Goal: Task Accomplishment & Management: Use online tool/utility

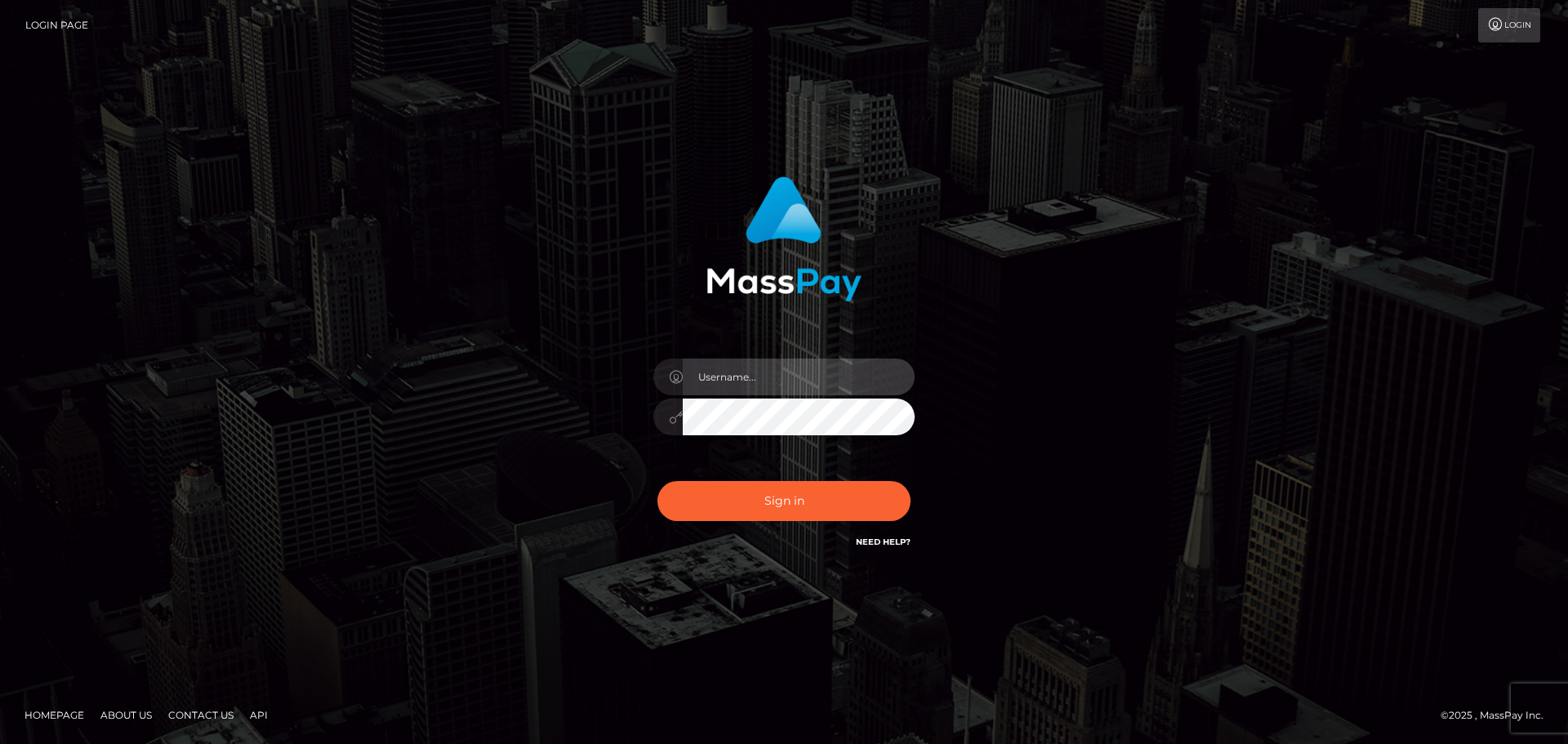
click at [733, 375] on input "text" at bounding box center [798, 377] width 232 height 37
type input "pschroll"
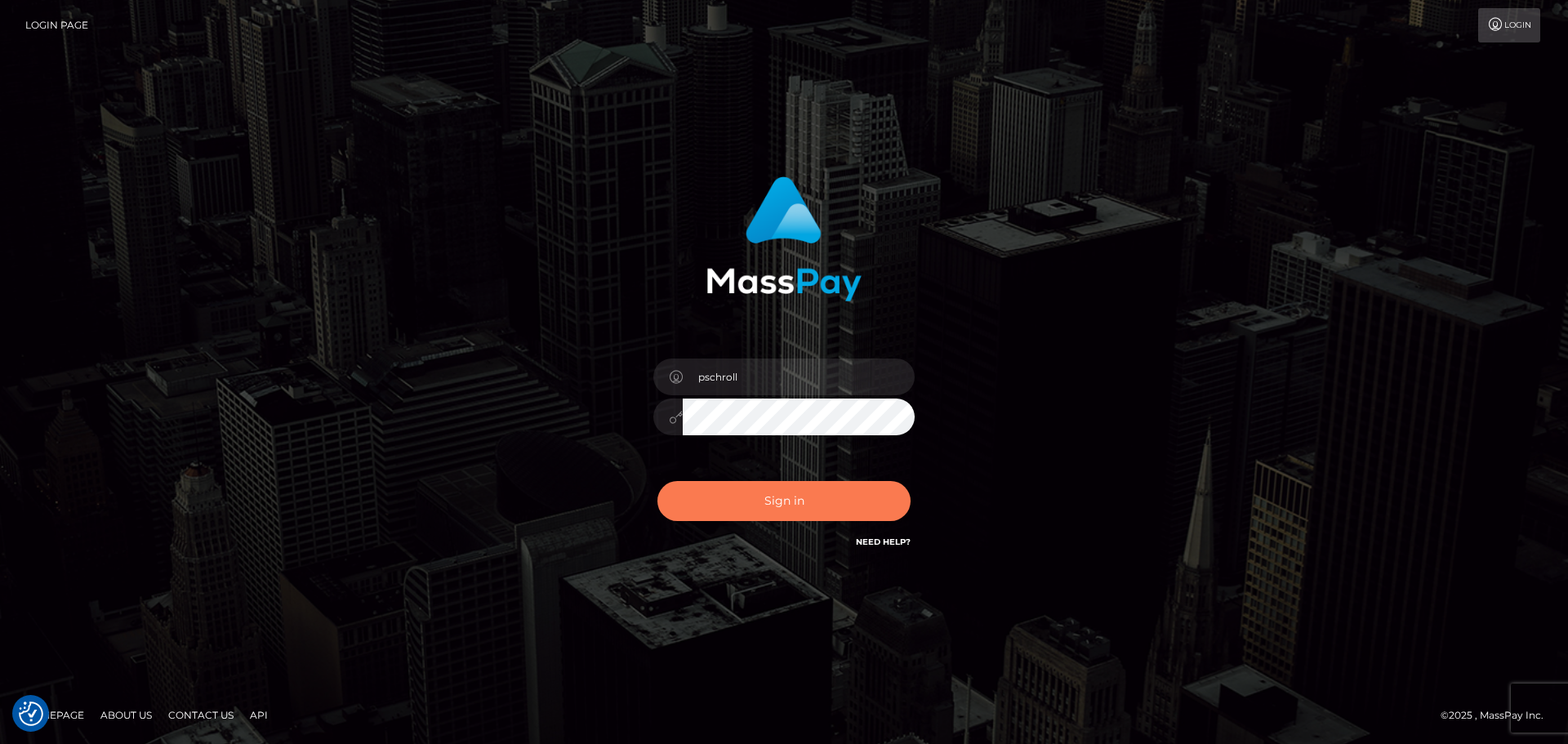
click at [780, 501] on button "Sign in" at bounding box center [784, 501] width 253 height 40
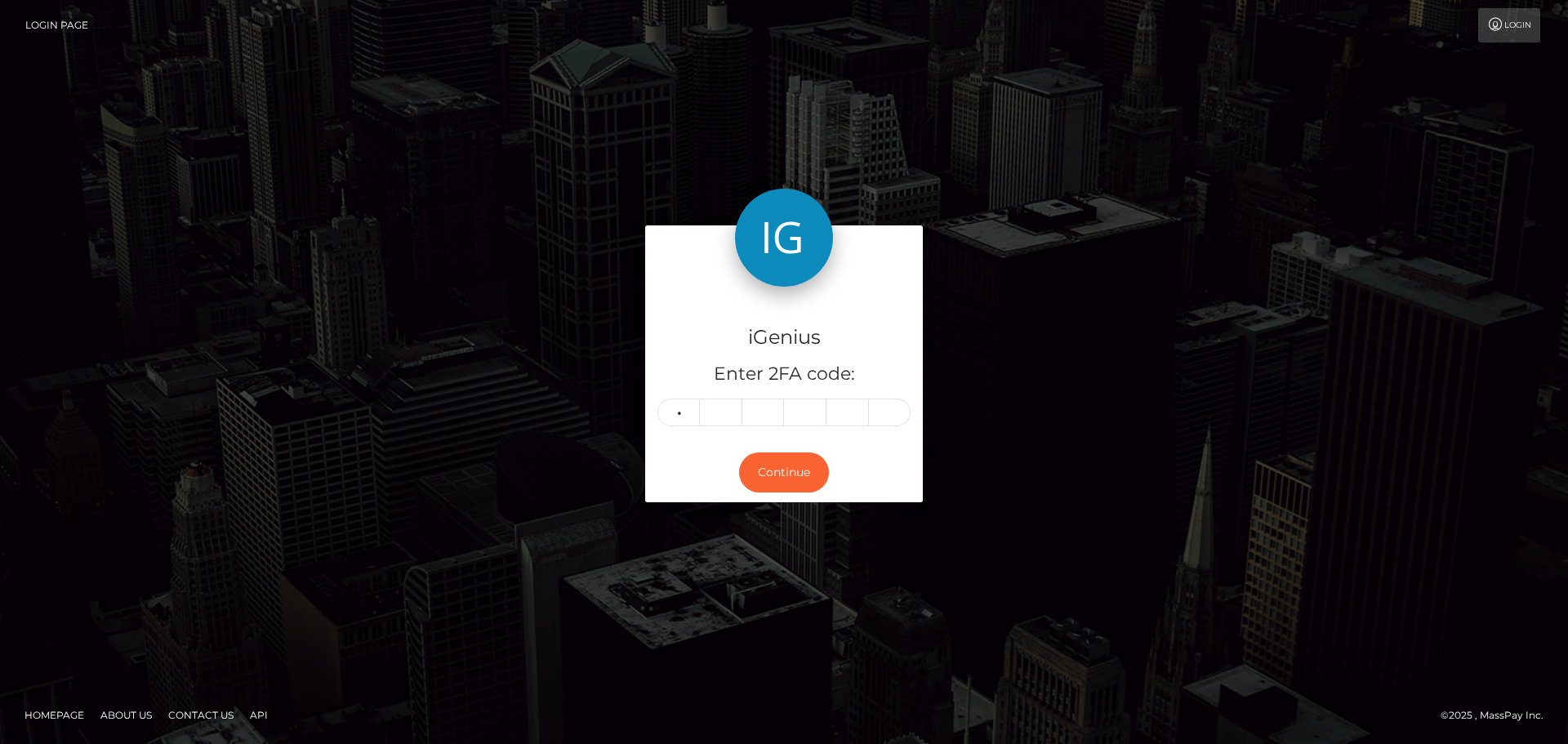
type input "8"
type input "9"
type input "2"
type input "7"
type input "5"
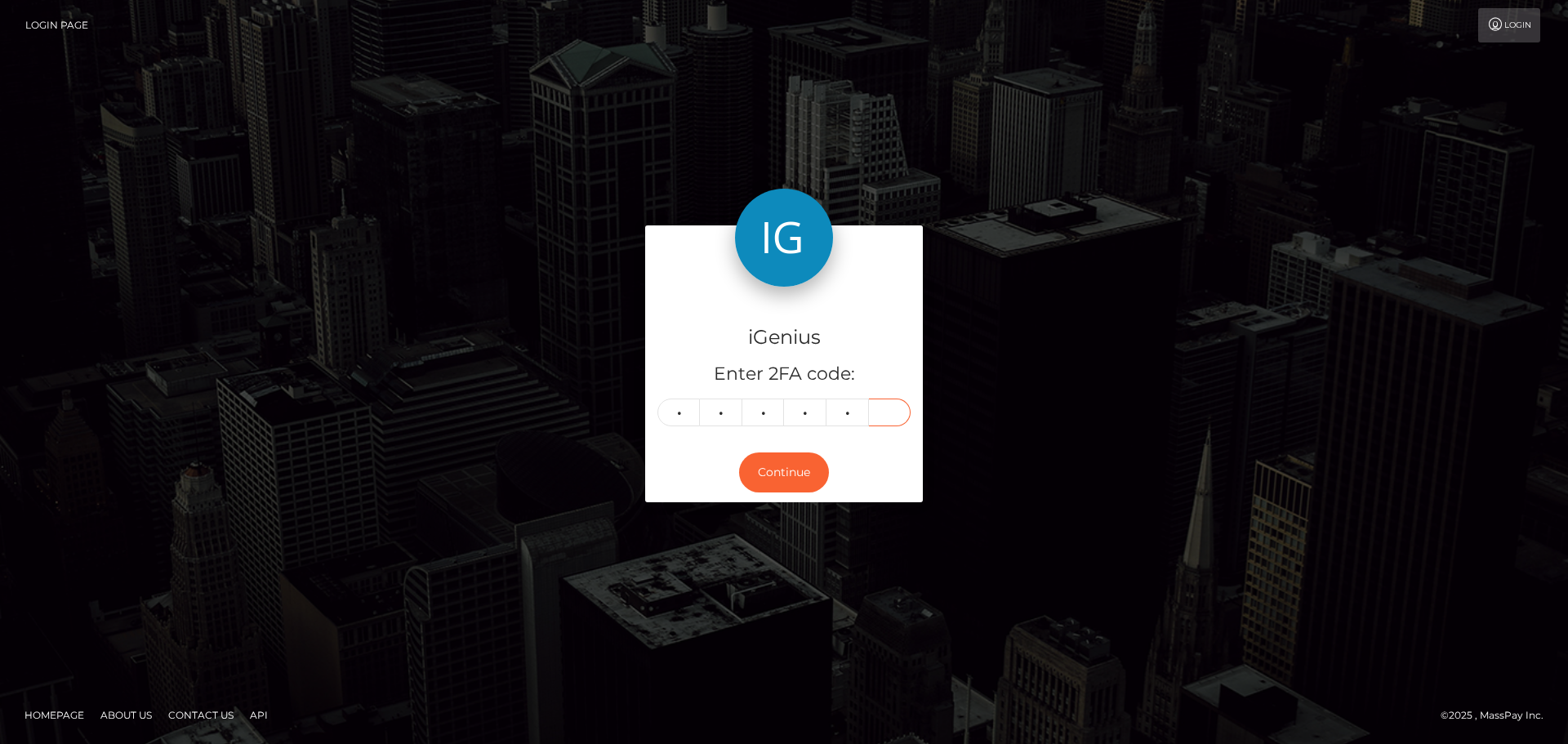
type input "8"
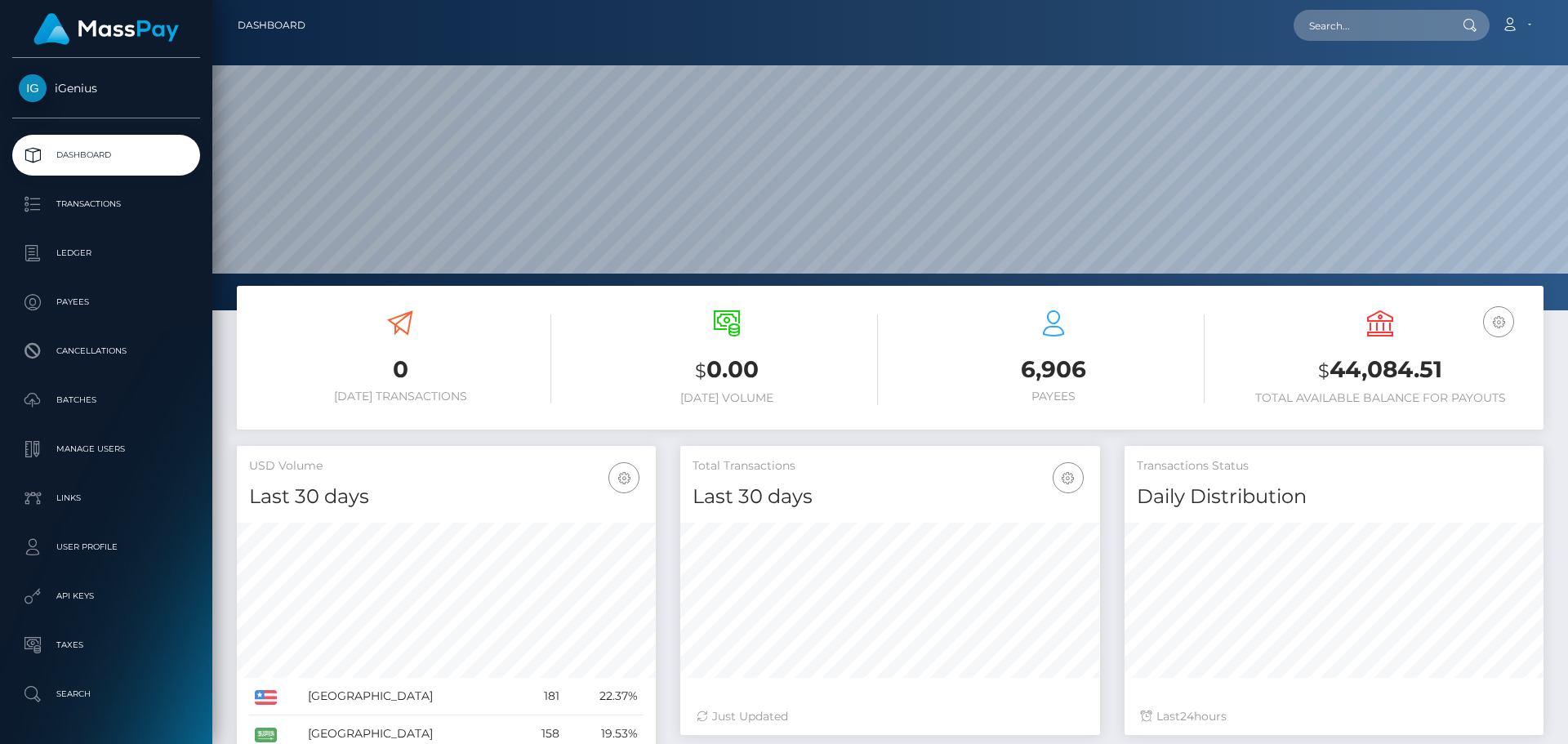
scroll to position [290, 419]
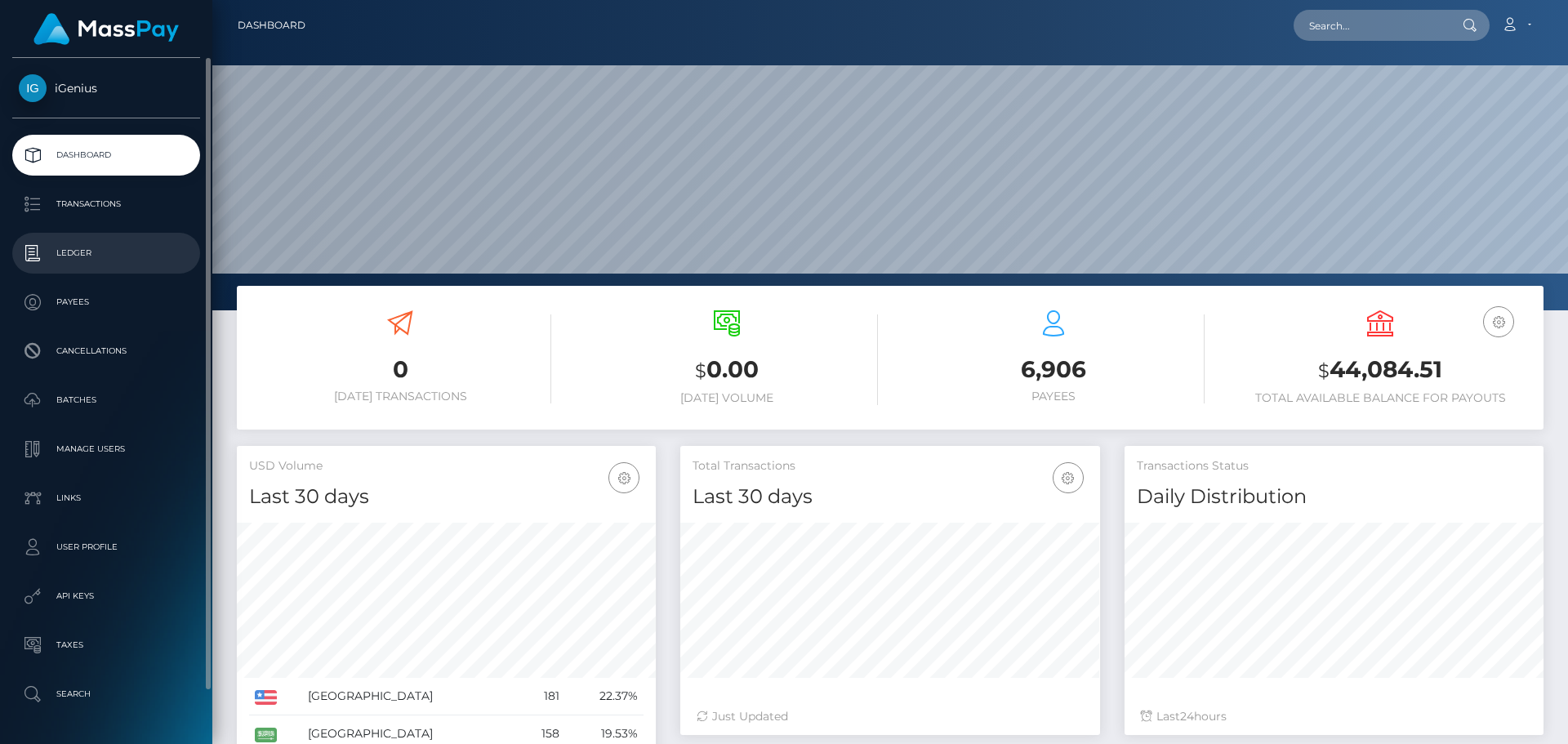
click at [76, 251] on p "Ledger" at bounding box center [106, 253] width 175 height 25
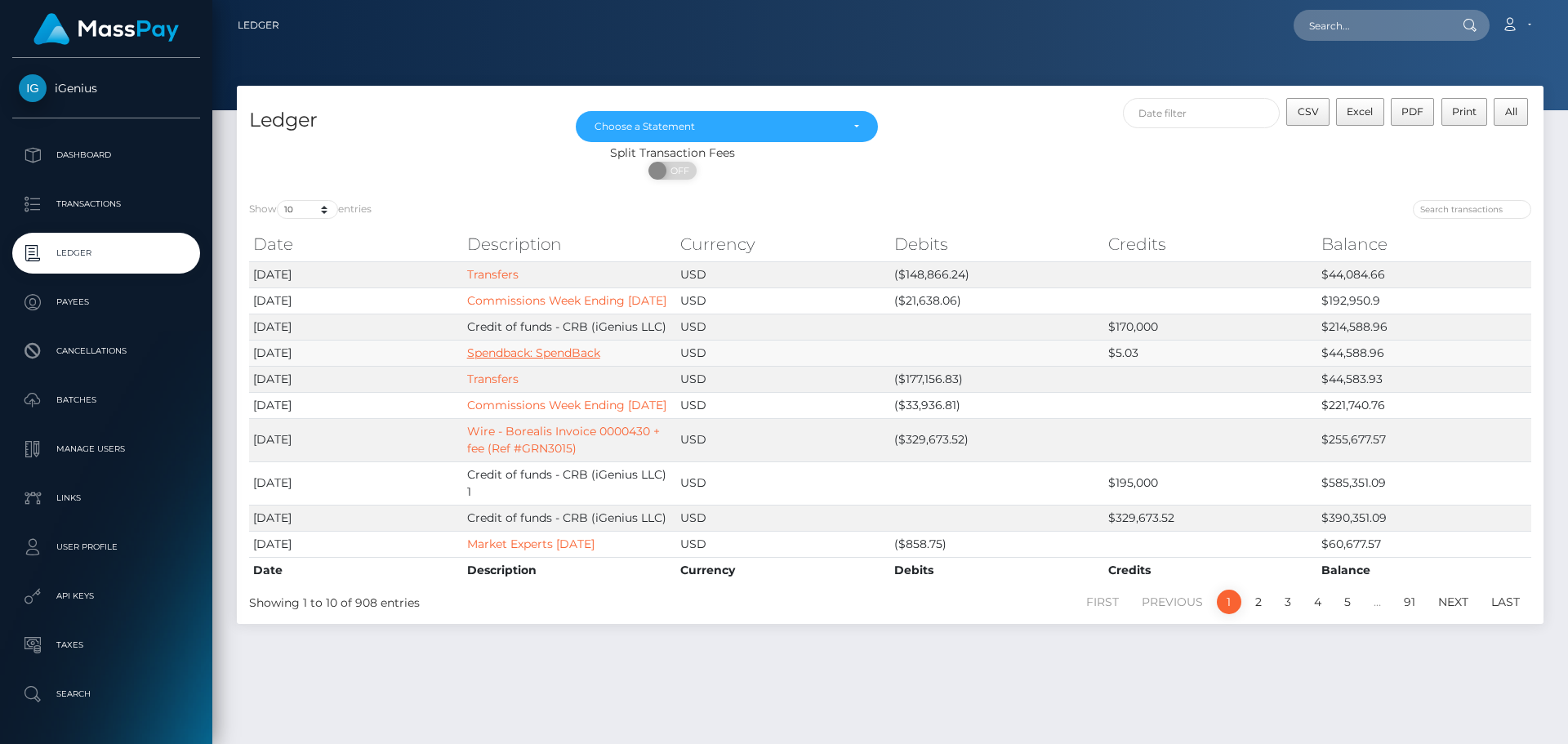
click at [549, 360] on link "Spendback: SpendBack" at bounding box center [534, 353] width 133 height 15
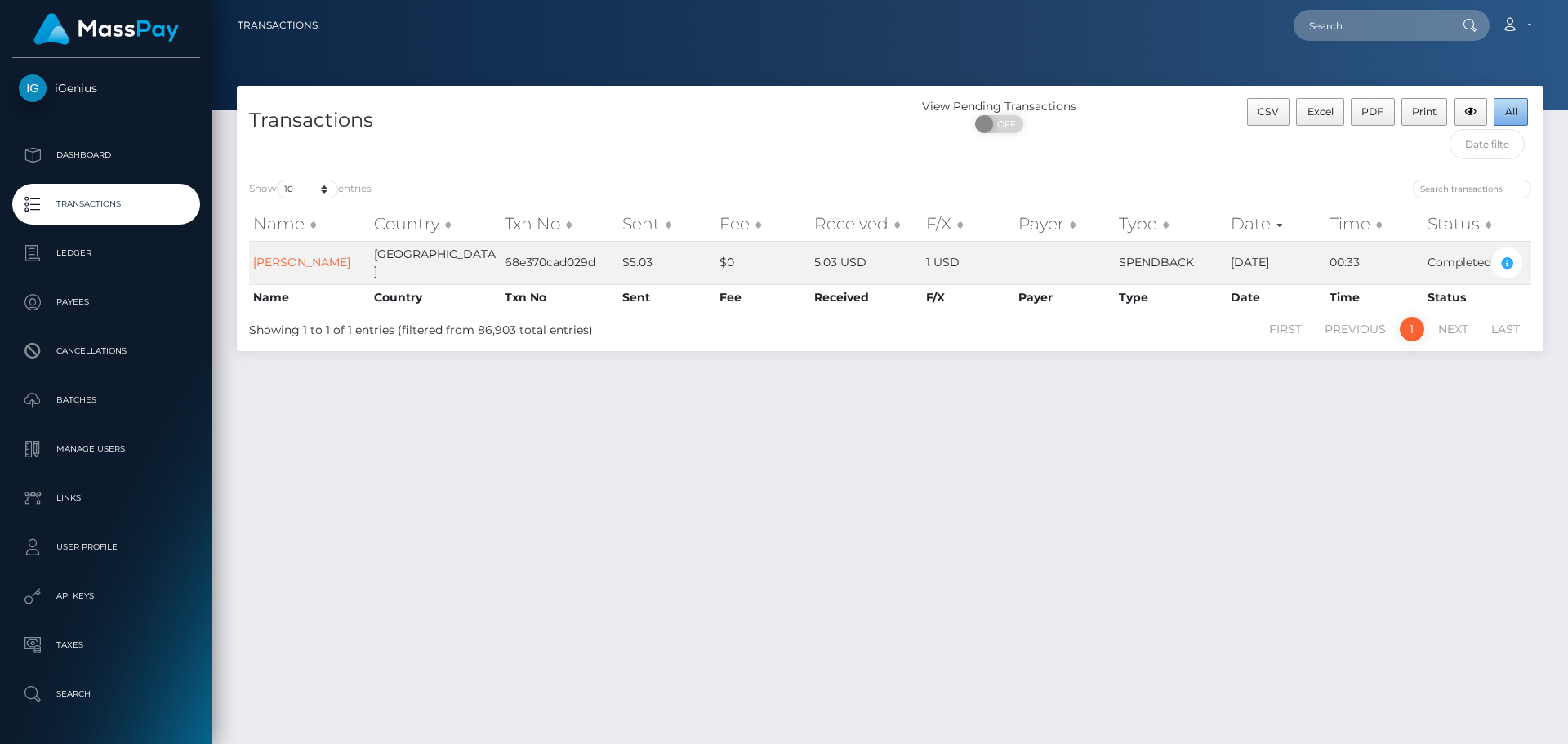
click at [1515, 111] on span "All" at bounding box center [1510, 111] width 12 height 12
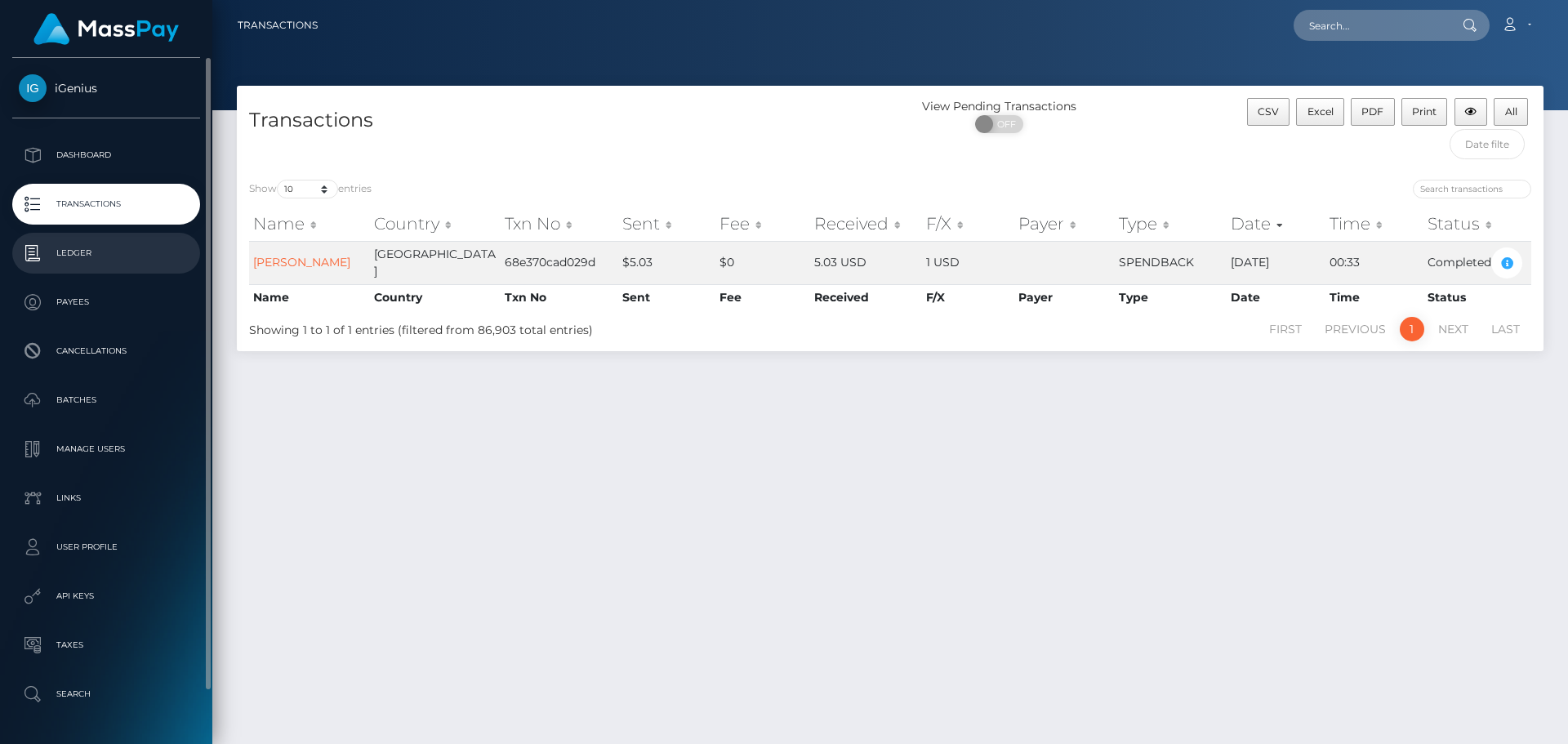
click at [73, 255] on p "Ledger" at bounding box center [106, 253] width 175 height 25
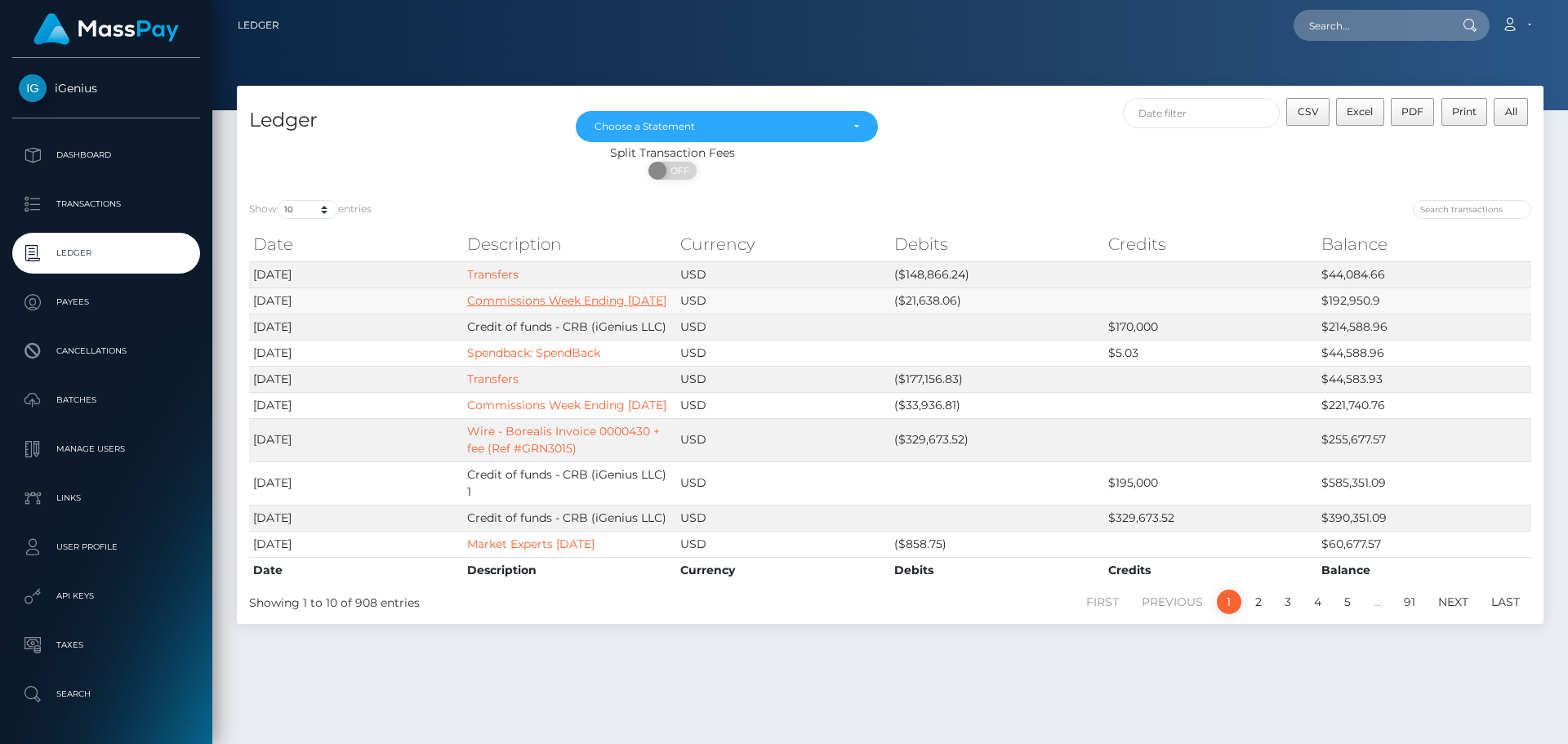
click at [492, 298] on link "Commissions Week Ending 9/25/2025" at bounding box center [567, 300] width 199 height 15
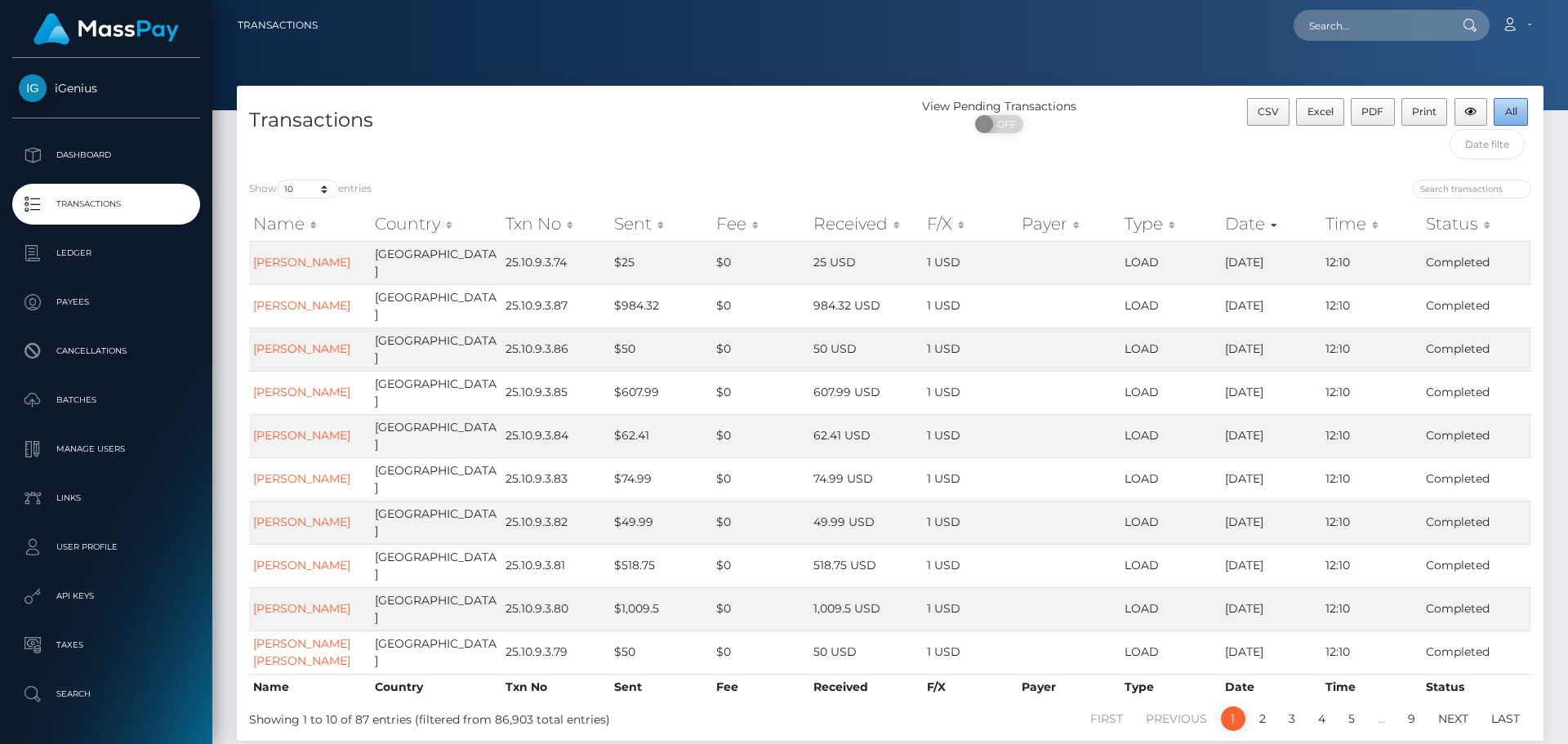
click at [1507, 115] on span "All" at bounding box center [1510, 111] width 12 height 12
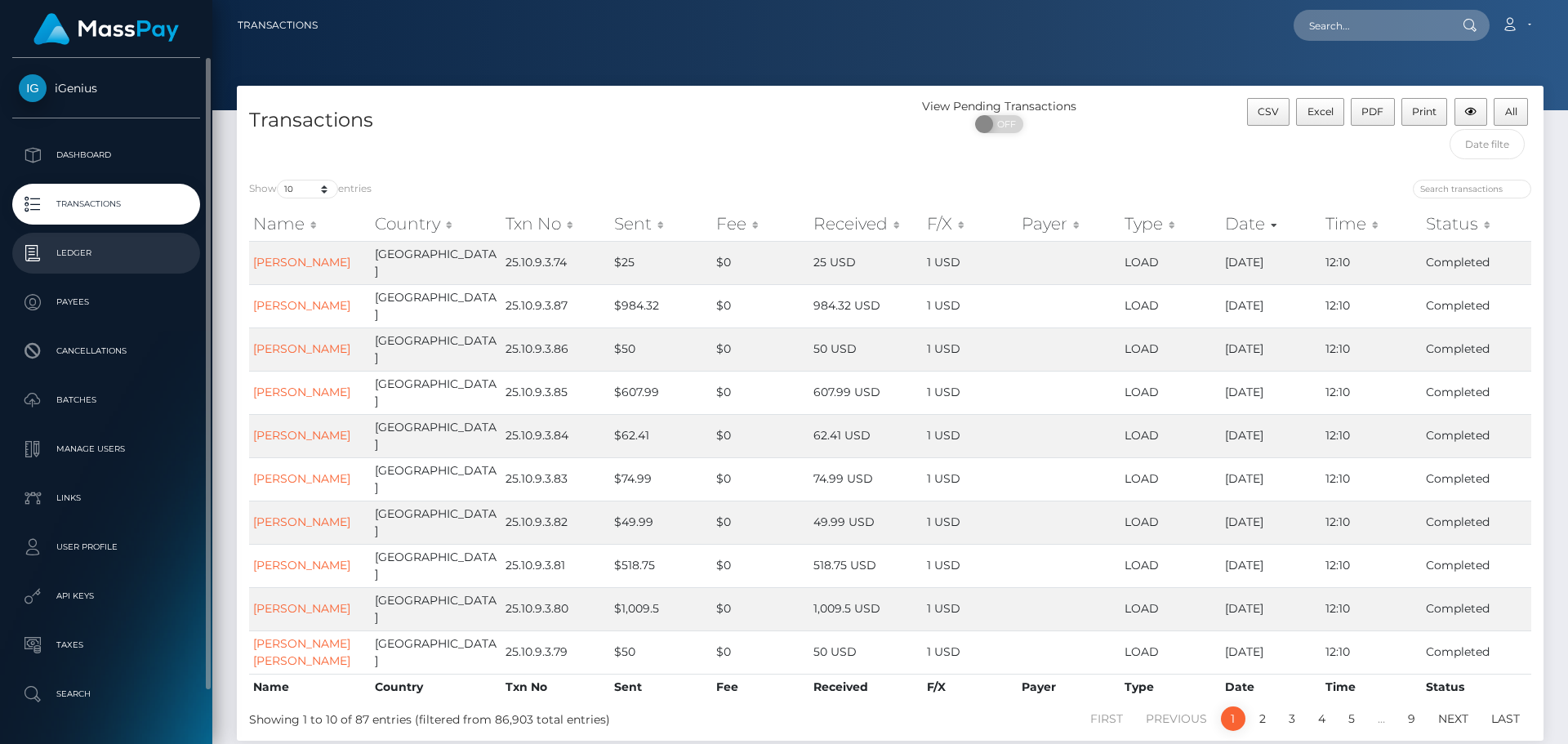
click at [75, 256] on p "Ledger" at bounding box center [106, 253] width 175 height 25
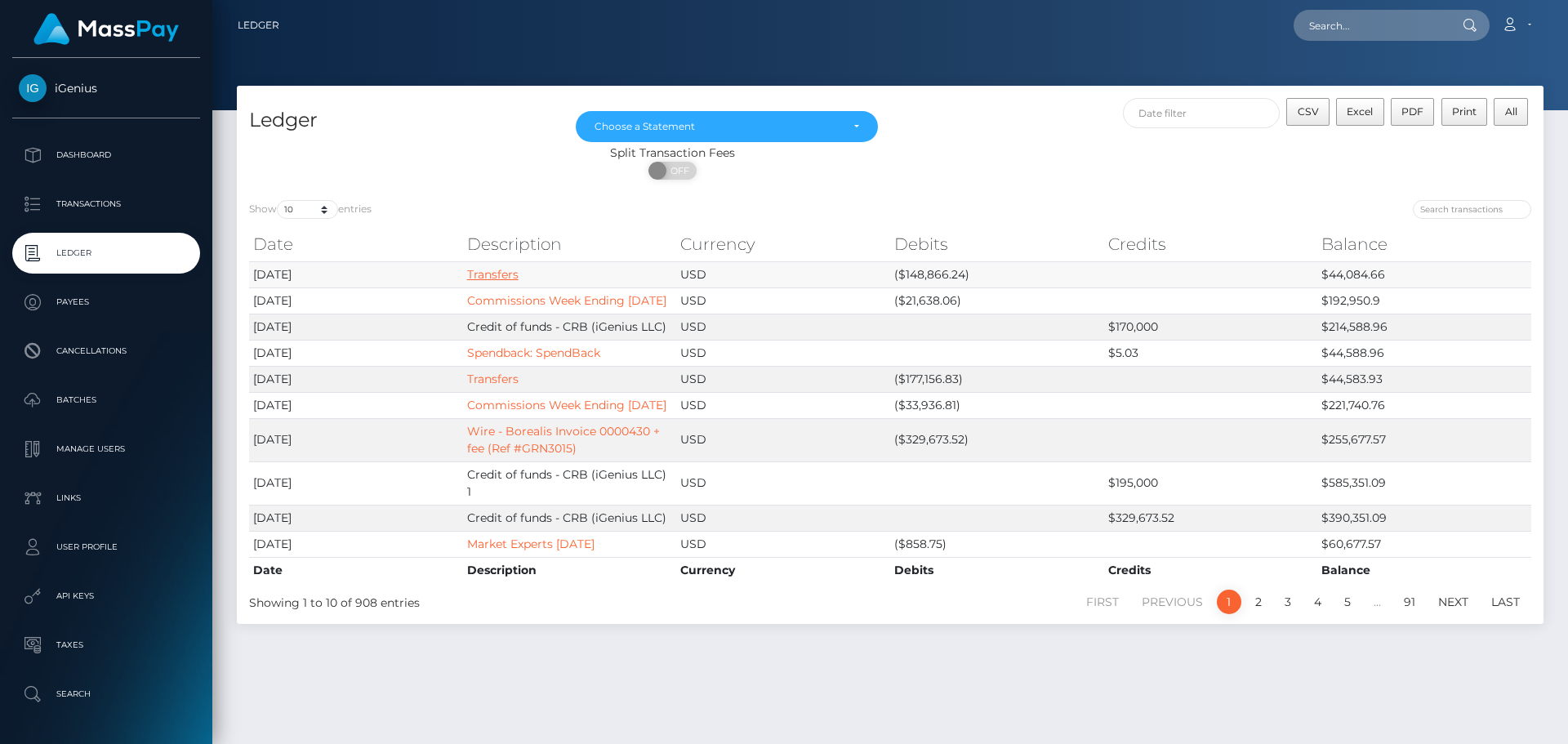
click at [484, 275] on link "Transfers" at bounding box center [493, 275] width 52 height 15
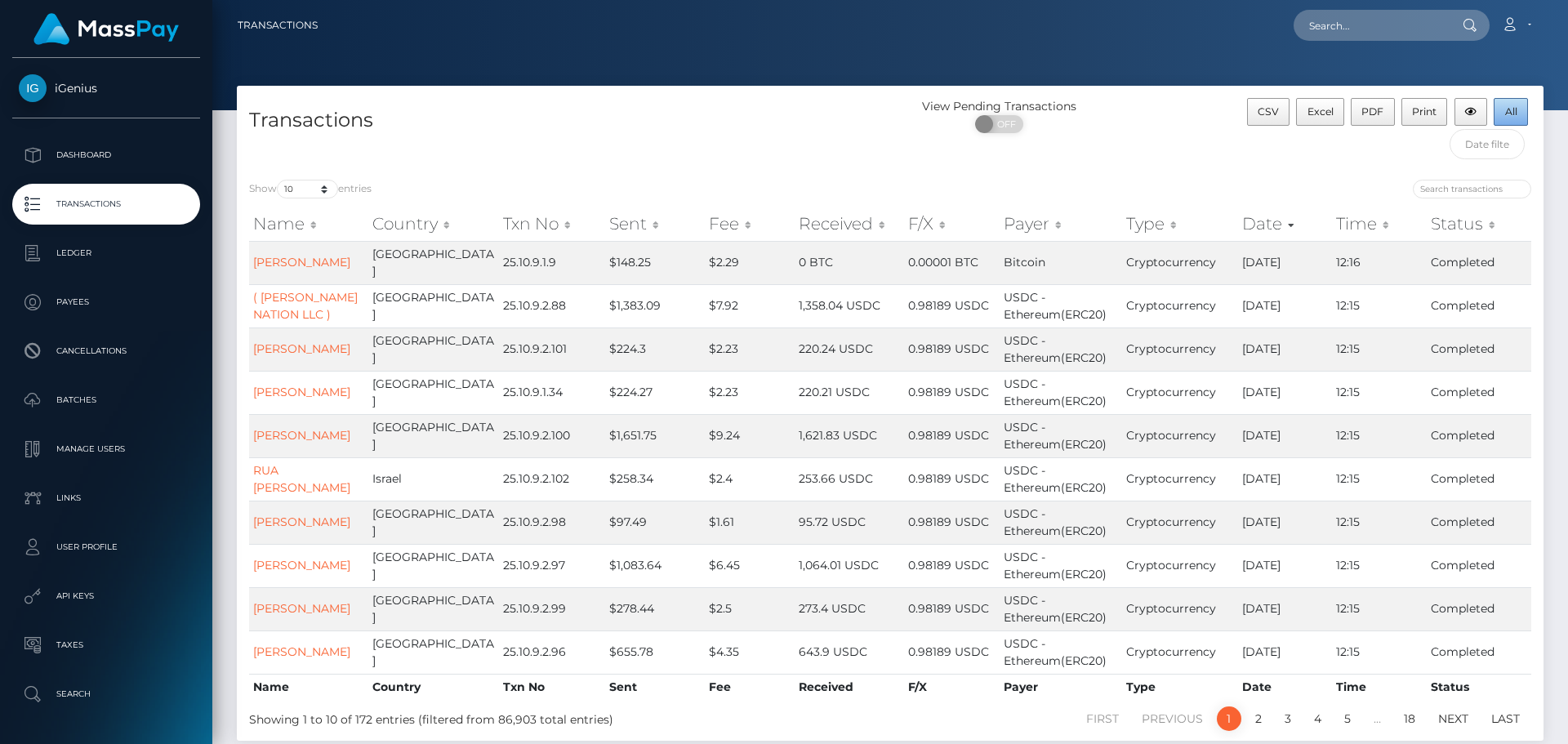
click at [1508, 117] on span "All" at bounding box center [1510, 111] width 12 height 12
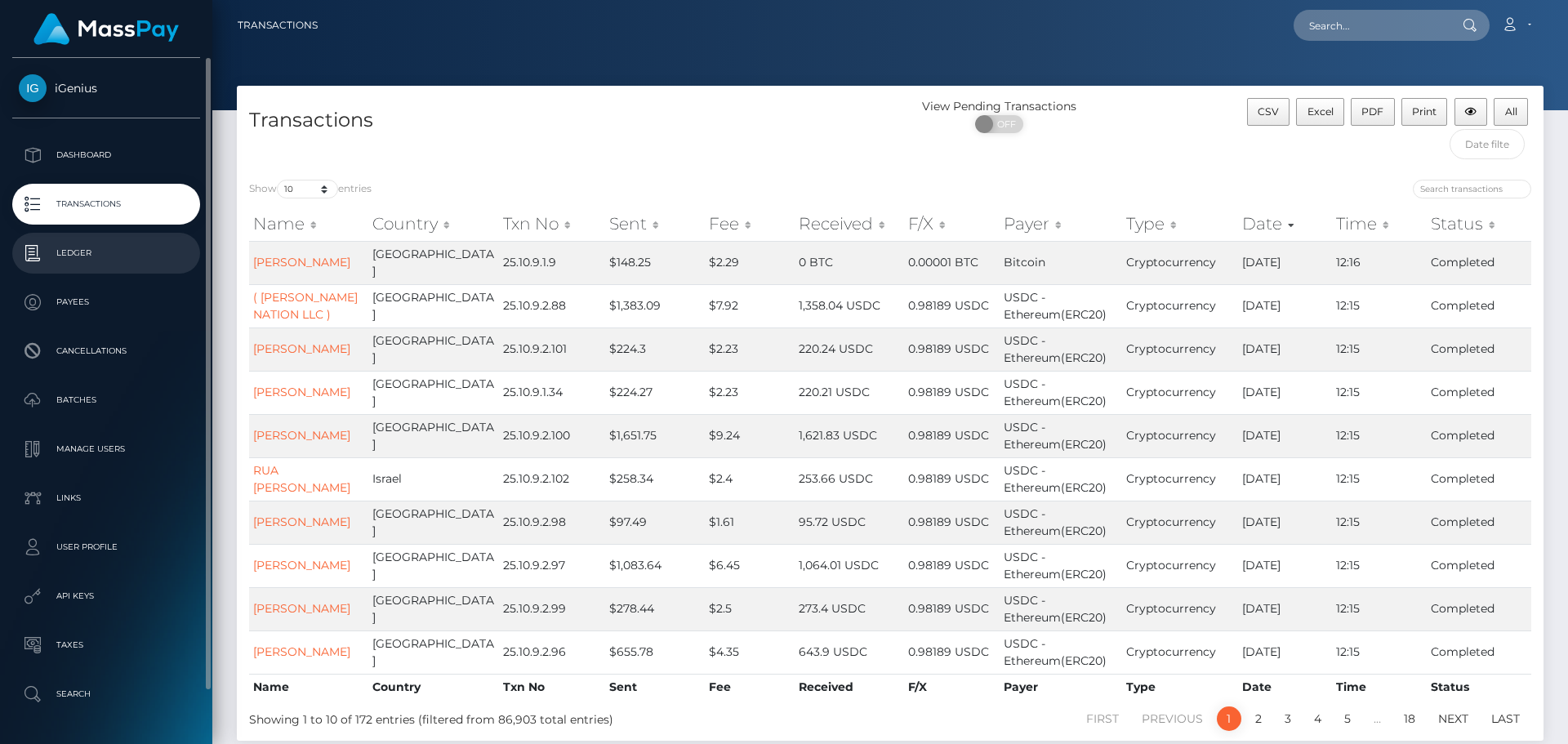
click at [93, 251] on p "Ledger" at bounding box center [106, 253] width 175 height 25
